Goal: Information Seeking & Learning: Learn about a topic

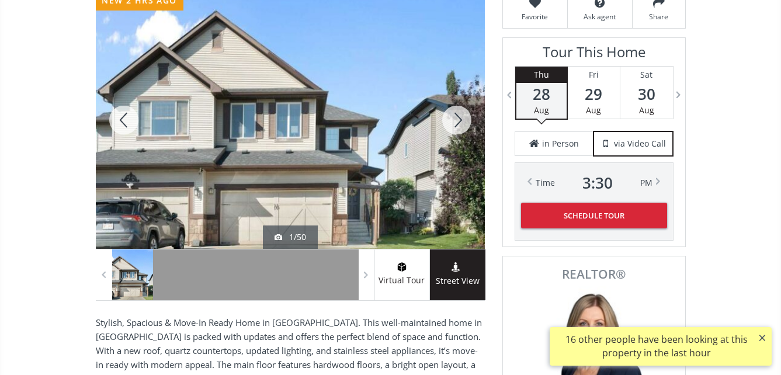
click at [390, 134] on div at bounding box center [290, 120] width 389 height 258
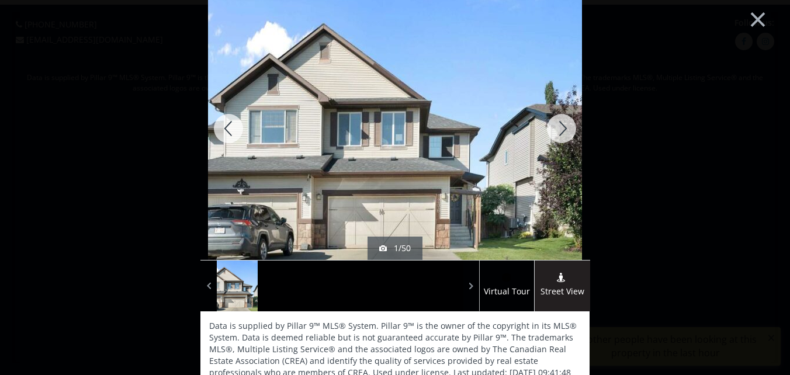
click at [557, 126] on div at bounding box center [561, 128] width 56 height 263
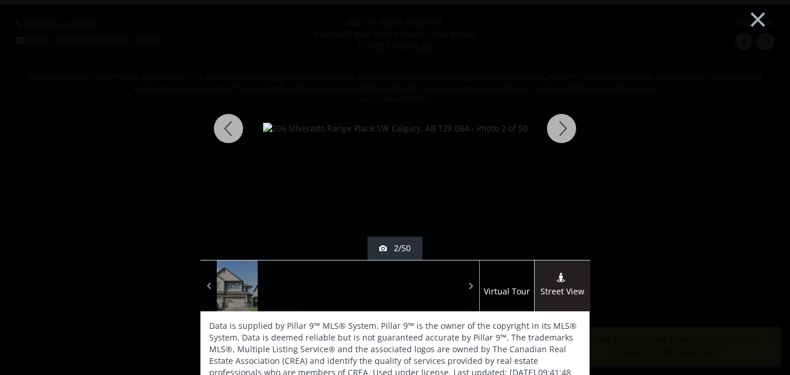
click at [560, 126] on div at bounding box center [561, 128] width 56 height 263
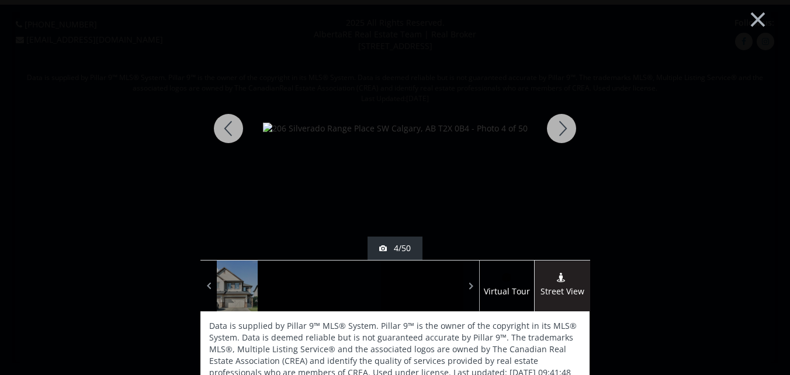
click at [560, 126] on div at bounding box center [561, 128] width 56 height 263
click at [560, 127] on div at bounding box center [561, 128] width 56 height 263
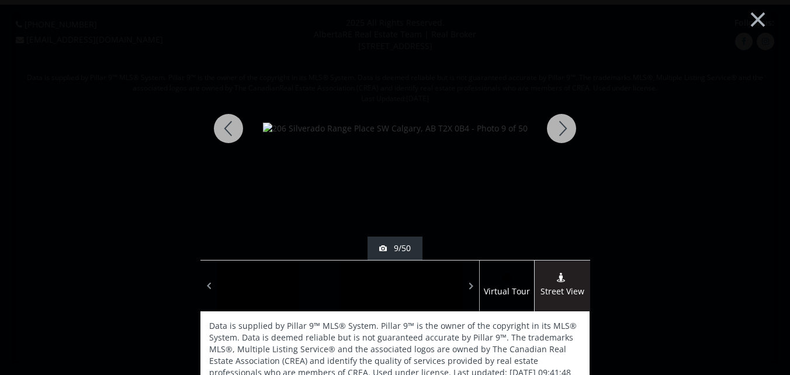
click at [561, 127] on div at bounding box center [561, 128] width 56 height 263
click at [561, 131] on div at bounding box center [561, 128] width 56 height 263
click at [562, 123] on div at bounding box center [561, 128] width 56 height 263
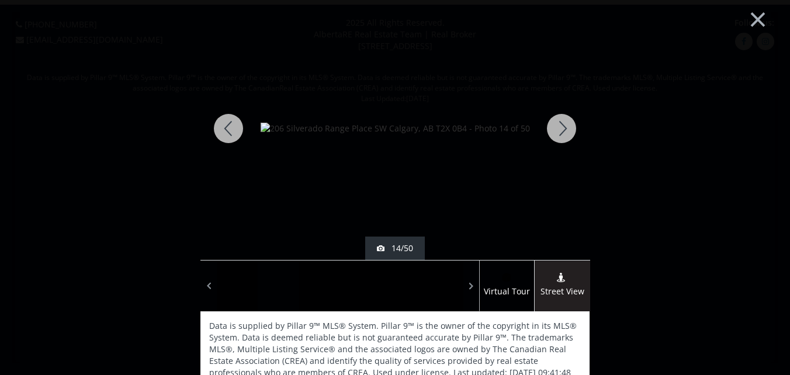
click at [562, 123] on div at bounding box center [561, 128] width 56 height 263
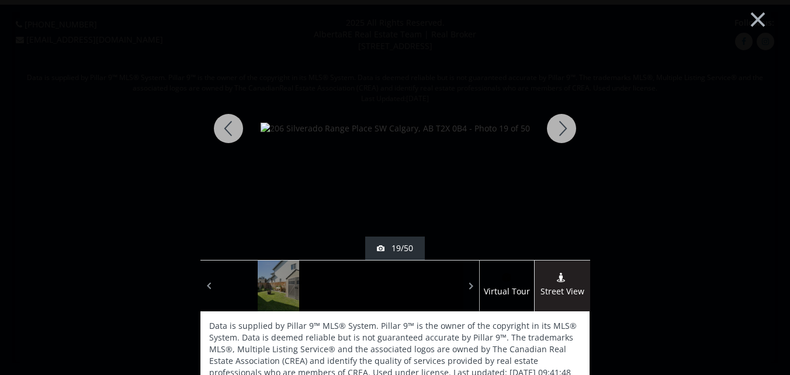
click at [556, 124] on div at bounding box center [561, 128] width 56 height 263
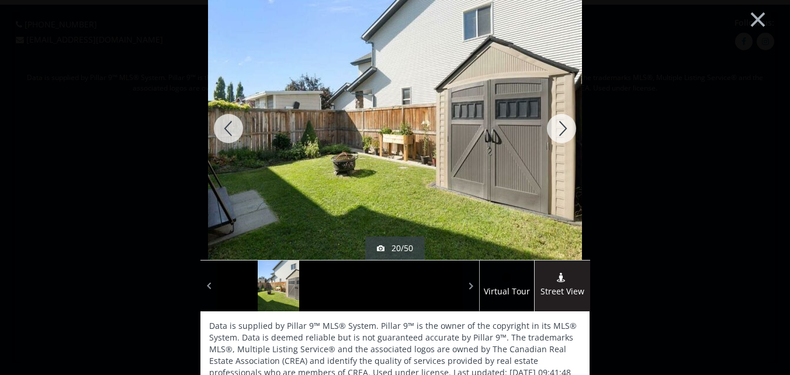
click at [560, 129] on div at bounding box center [561, 128] width 56 height 263
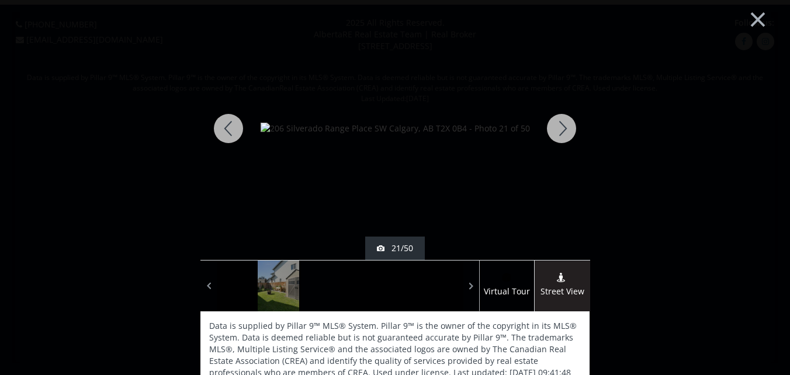
click at [560, 129] on div at bounding box center [561, 128] width 56 height 263
click at [560, 130] on div at bounding box center [561, 128] width 56 height 263
click at [561, 132] on div at bounding box center [561, 128] width 56 height 263
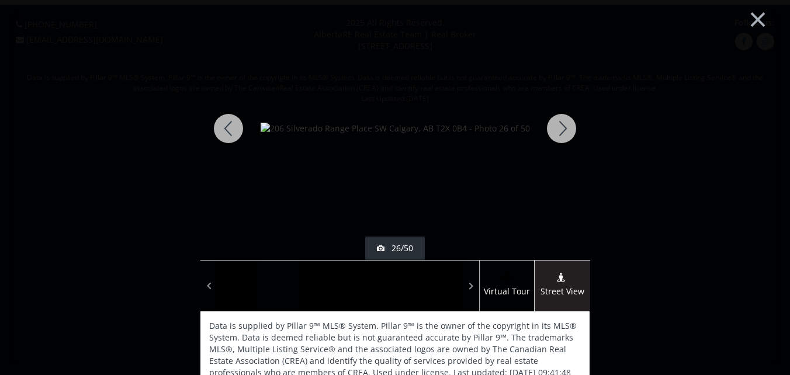
click at [561, 132] on div at bounding box center [561, 128] width 56 height 263
click at [565, 134] on div at bounding box center [561, 128] width 56 height 263
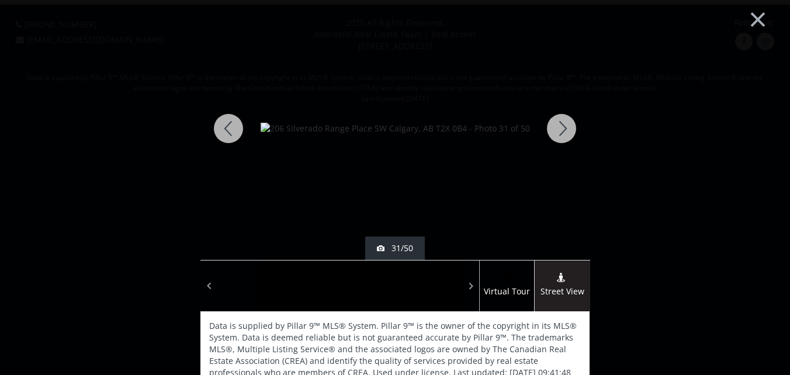
click at [567, 135] on div at bounding box center [561, 128] width 56 height 263
click at [567, 136] on div at bounding box center [561, 128] width 56 height 263
click at [561, 126] on div at bounding box center [561, 128] width 56 height 263
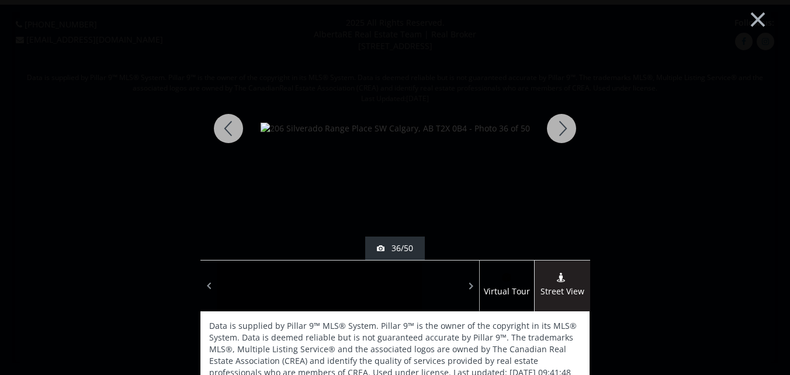
click at [561, 126] on div at bounding box center [561, 128] width 56 height 263
click at [561, 129] on div at bounding box center [561, 128] width 56 height 263
click at [562, 131] on div at bounding box center [561, 128] width 56 height 263
click at [563, 131] on div at bounding box center [561, 128] width 56 height 263
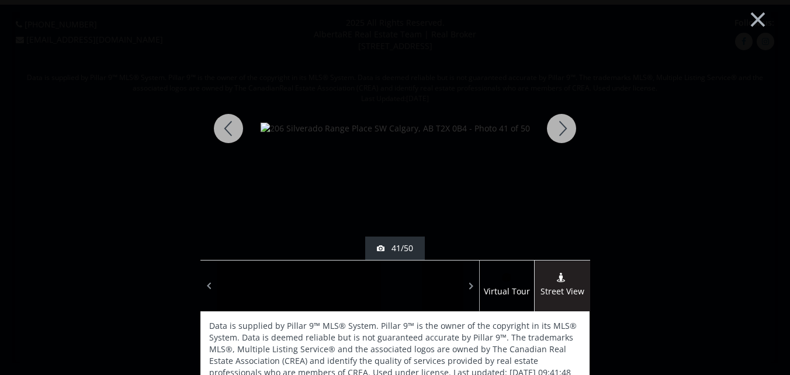
click at [564, 134] on div at bounding box center [561, 128] width 56 height 263
click at [565, 136] on div at bounding box center [561, 128] width 56 height 263
click at [567, 139] on div at bounding box center [561, 128] width 56 height 263
click at [228, 124] on div at bounding box center [228, 128] width 56 height 263
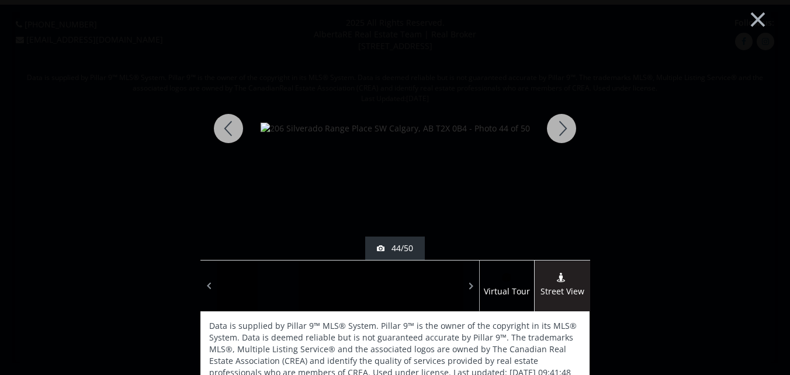
click at [561, 126] on div at bounding box center [561, 128] width 56 height 263
click at [561, 130] on div at bounding box center [561, 128] width 56 height 263
click at [554, 126] on div at bounding box center [561, 128] width 56 height 263
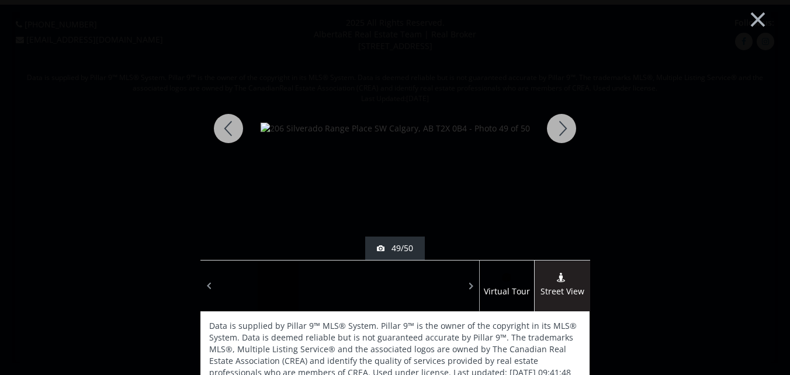
click at [554, 128] on div at bounding box center [561, 128] width 56 height 263
click at [561, 124] on div at bounding box center [561, 128] width 56 height 263
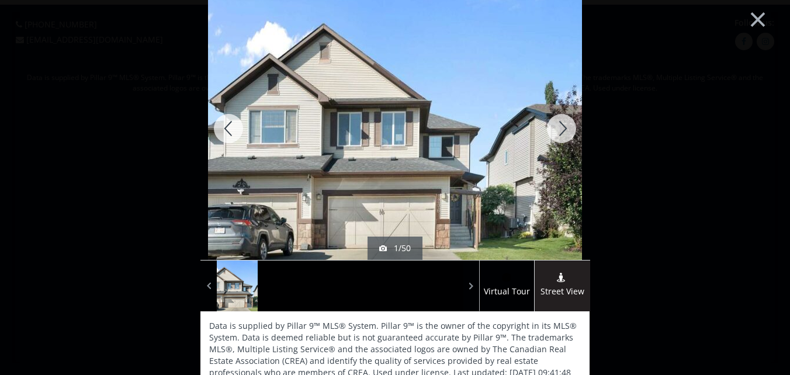
click at [557, 128] on div at bounding box center [561, 128] width 56 height 263
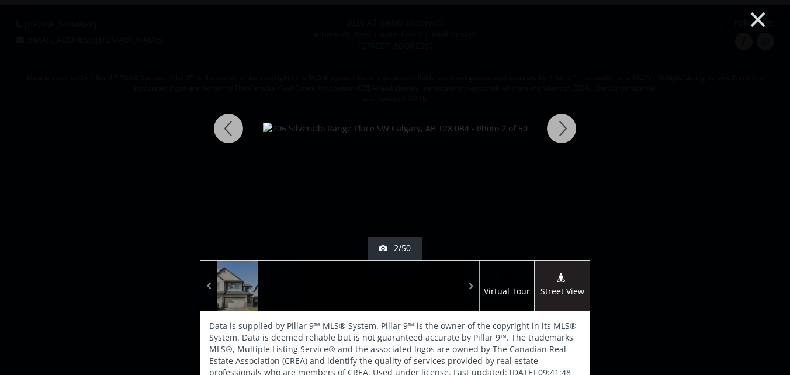
click at [749, 16] on button "×" at bounding box center [758, 18] width 64 height 48
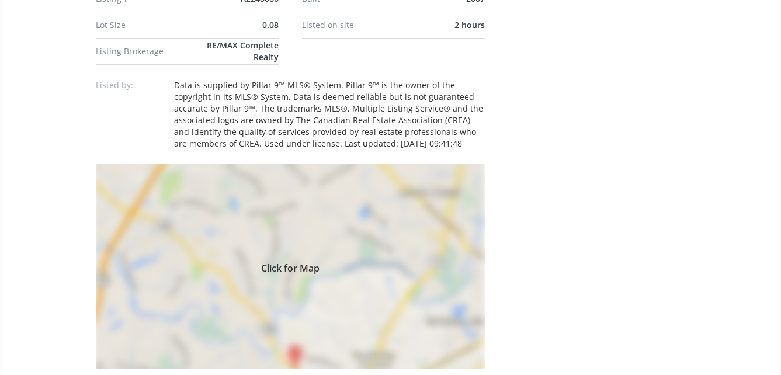
scroll to position [759, 0]
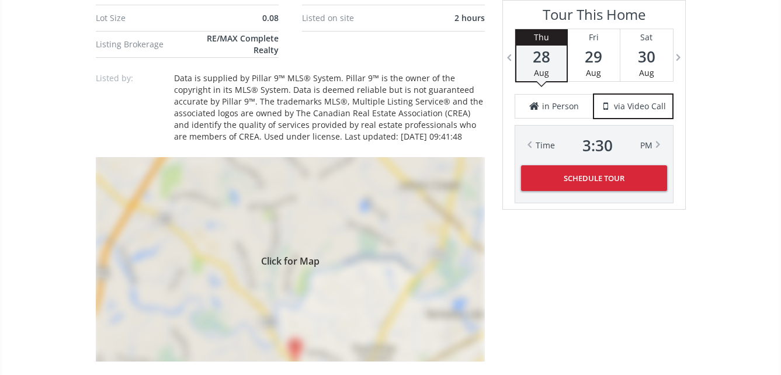
click at [284, 262] on div "Click for Map" at bounding box center [290, 259] width 389 height 204
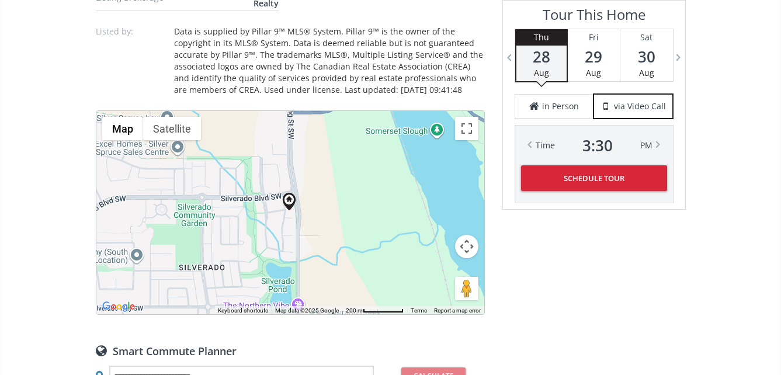
scroll to position [818, 0]
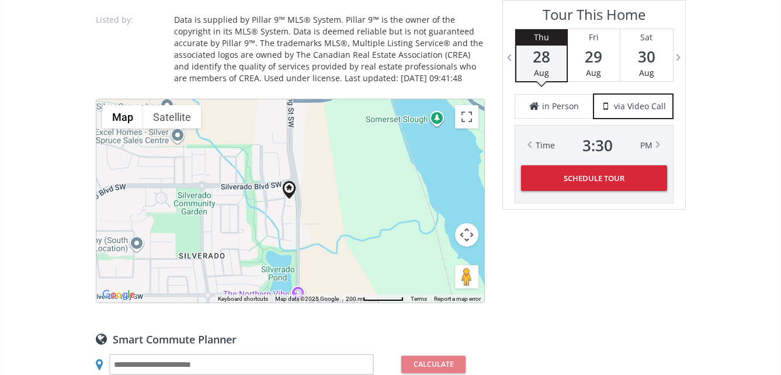
click at [289, 197] on div at bounding box center [290, 200] width 388 height 203
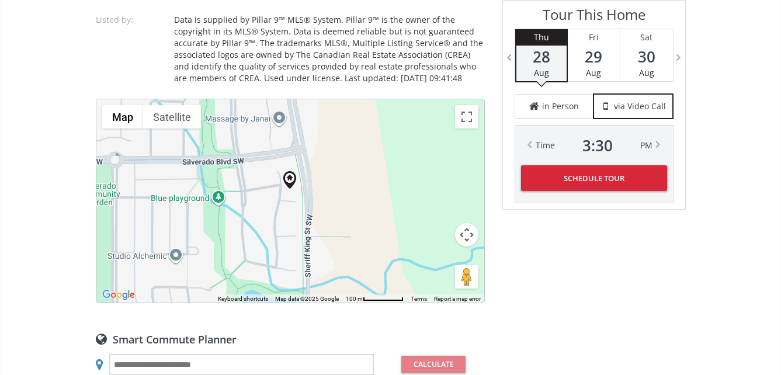
click at [287, 197] on div at bounding box center [290, 200] width 388 height 203
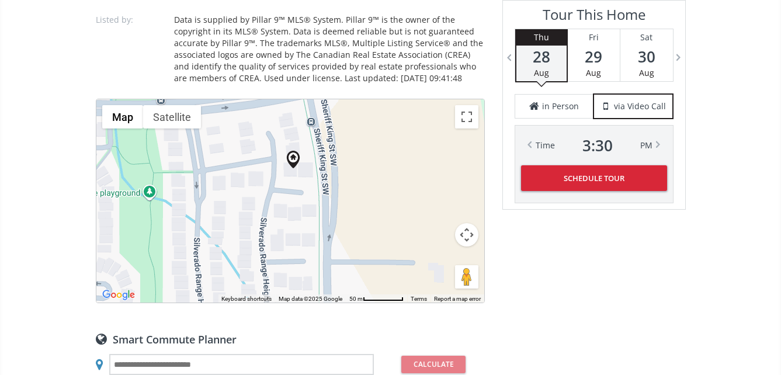
click at [277, 169] on div at bounding box center [290, 200] width 388 height 203
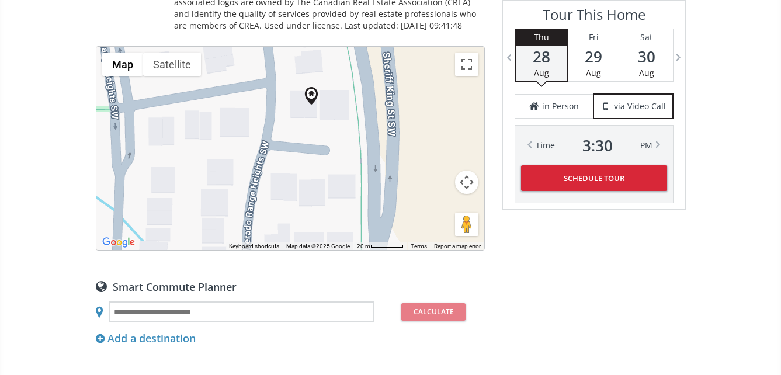
scroll to position [759, 0]
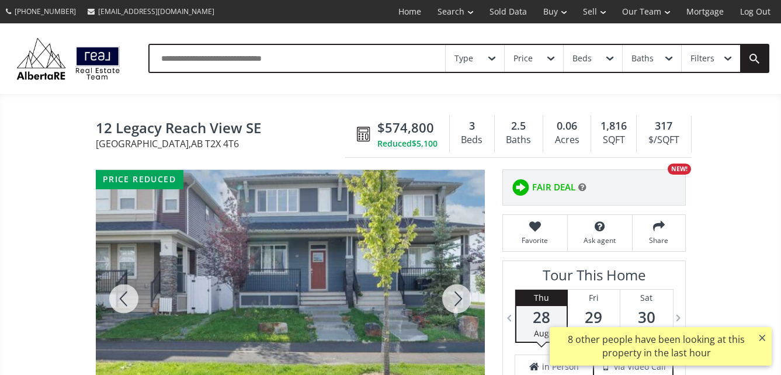
click at [308, 268] on div at bounding box center [290, 299] width 389 height 258
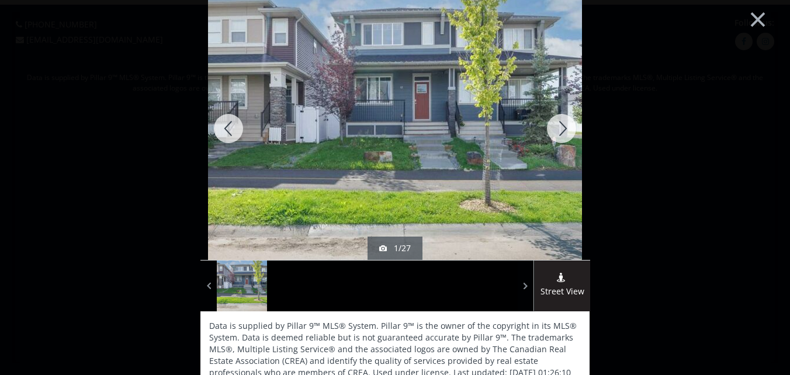
click at [565, 129] on div at bounding box center [561, 128] width 56 height 263
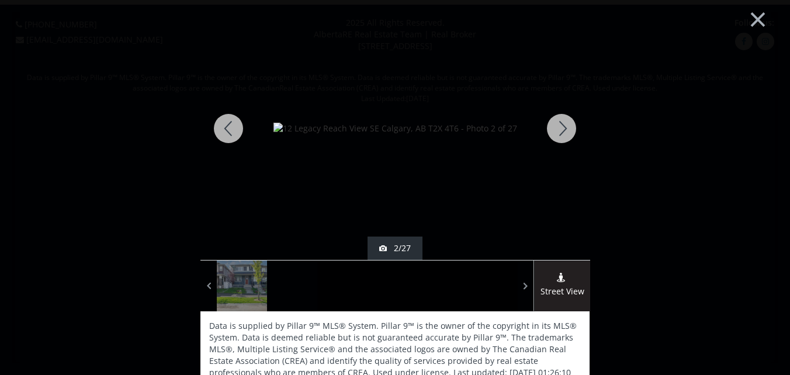
click at [564, 123] on div at bounding box center [561, 128] width 56 height 263
click at [563, 123] on div at bounding box center [561, 128] width 56 height 263
click at [561, 125] on div at bounding box center [561, 128] width 56 height 263
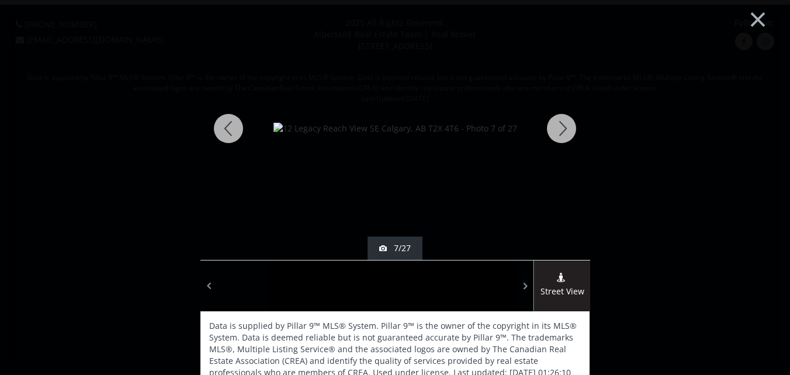
click at [560, 126] on div at bounding box center [561, 128] width 56 height 263
click at [560, 129] on div at bounding box center [561, 128] width 56 height 263
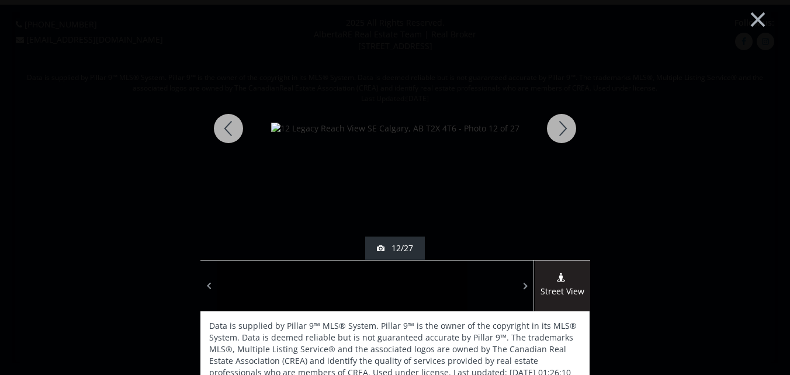
click at [560, 129] on div at bounding box center [561, 128] width 56 height 263
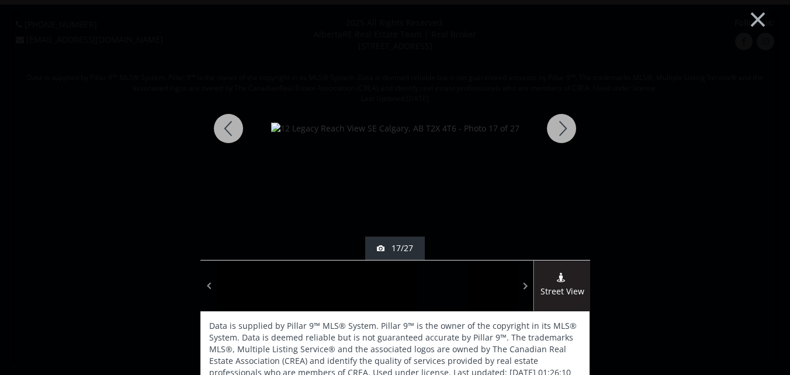
click at [560, 129] on div at bounding box center [561, 128] width 56 height 263
click at [557, 123] on div at bounding box center [561, 128] width 56 height 263
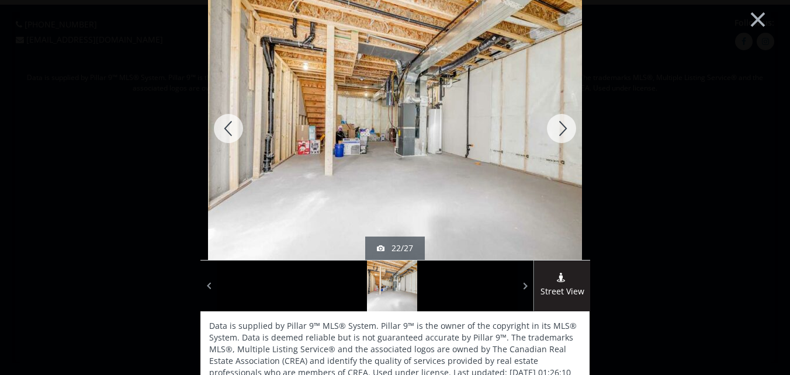
click at [559, 124] on div at bounding box center [561, 128] width 56 height 263
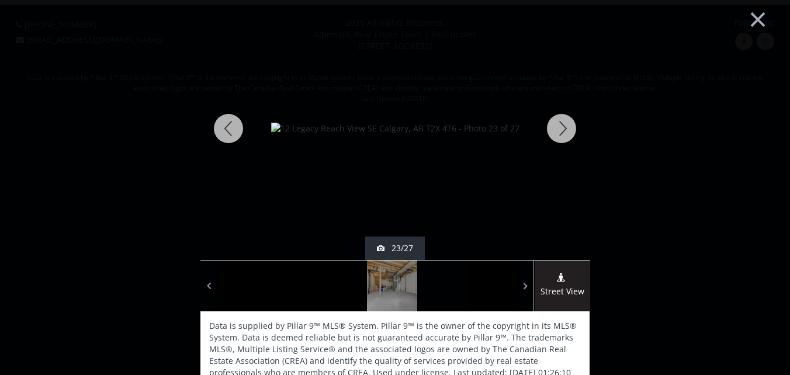
click at [560, 125] on div at bounding box center [561, 128] width 56 height 263
click at [560, 127] on div at bounding box center [561, 128] width 56 height 263
click at [563, 128] on div at bounding box center [561, 128] width 56 height 263
click at [558, 127] on div at bounding box center [561, 128] width 56 height 263
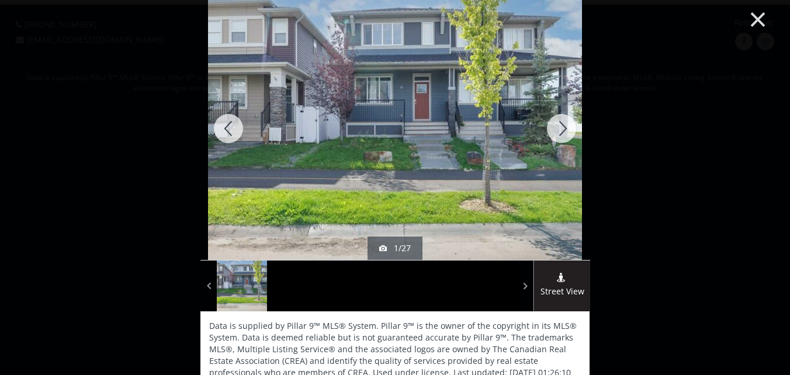
click at [750, 18] on button "×" at bounding box center [758, 18] width 64 height 48
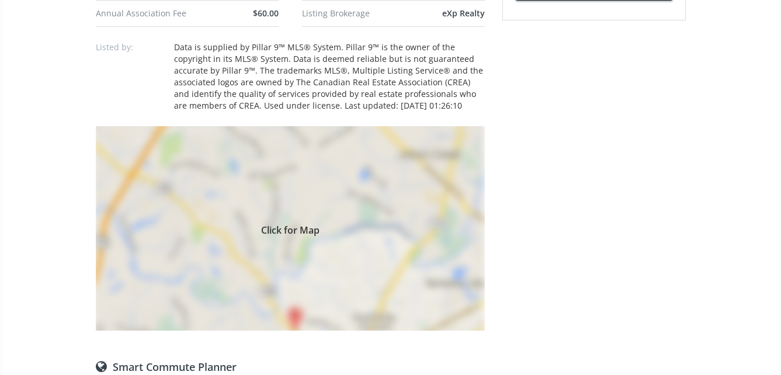
scroll to position [818, 0]
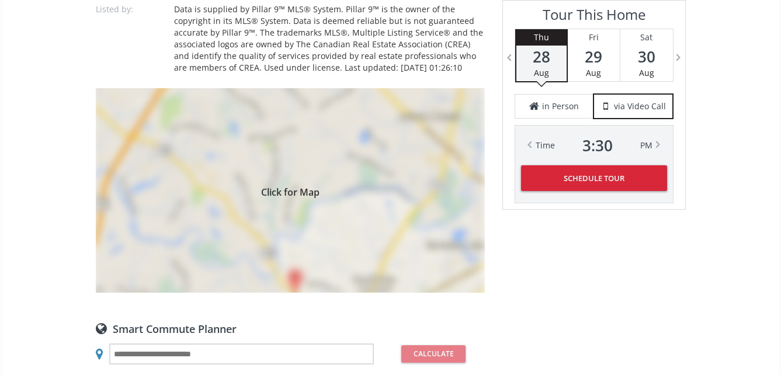
click at [283, 211] on div "Click for Map" at bounding box center [290, 190] width 389 height 204
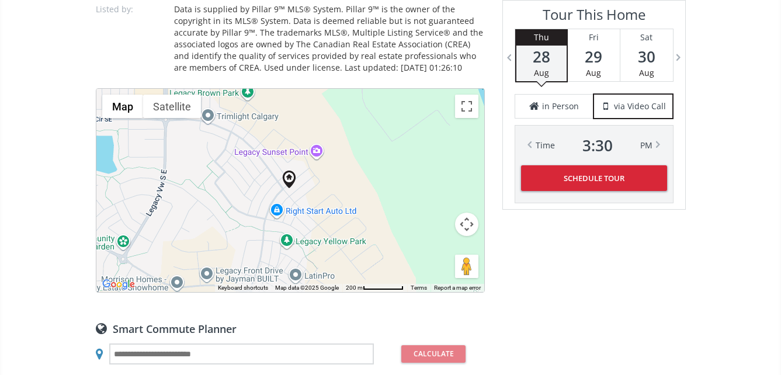
click at [288, 200] on div at bounding box center [290, 190] width 388 height 203
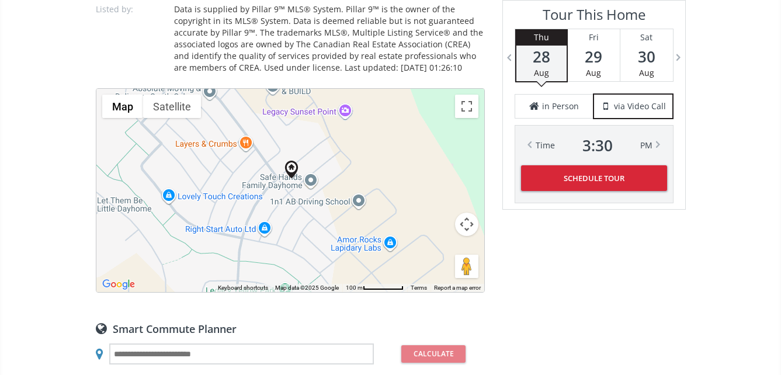
click at [274, 193] on div at bounding box center [290, 190] width 388 height 203
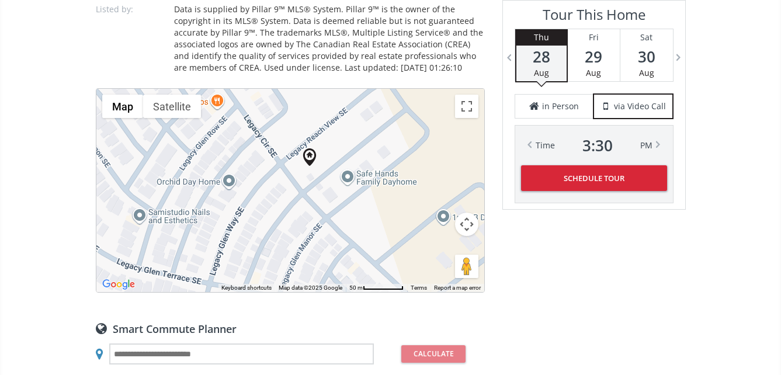
click at [276, 188] on div at bounding box center [290, 190] width 388 height 203
